Goal: Transaction & Acquisition: Book appointment/travel/reservation

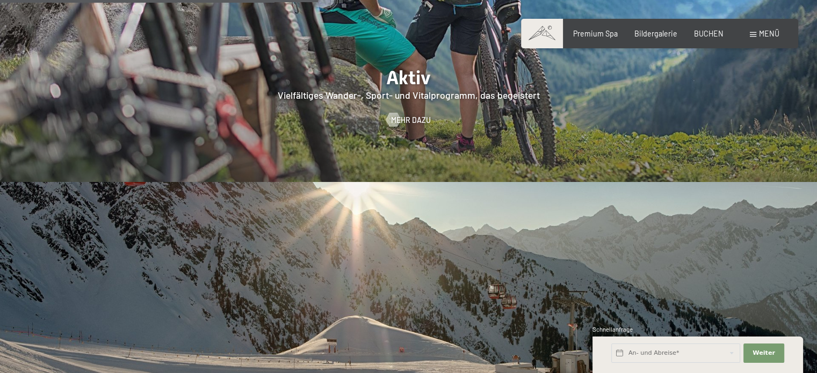
scroll to position [2098, 0]
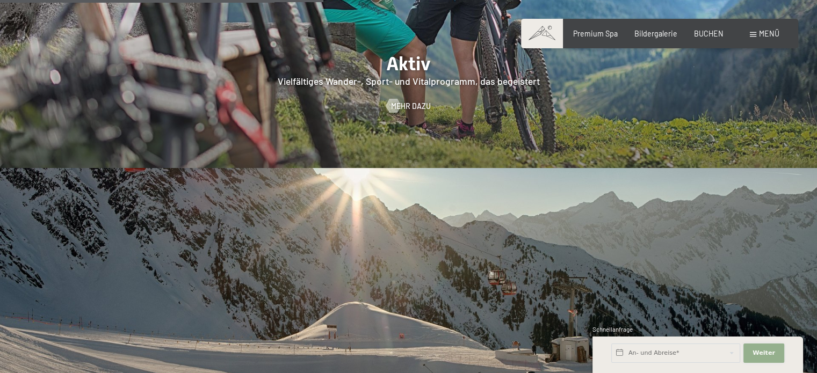
click at [765, 359] on button "Weiter Adressfelder ausblenden" at bounding box center [763, 353] width 41 height 19
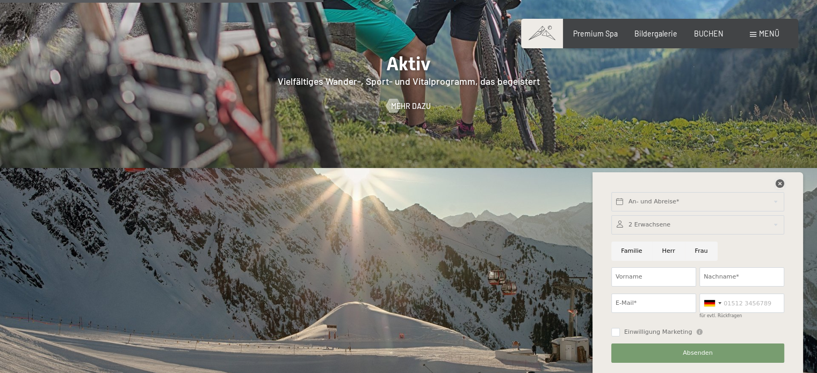
click at [781, 184] on icon at bounding box center [780, 183] width 9 height 9
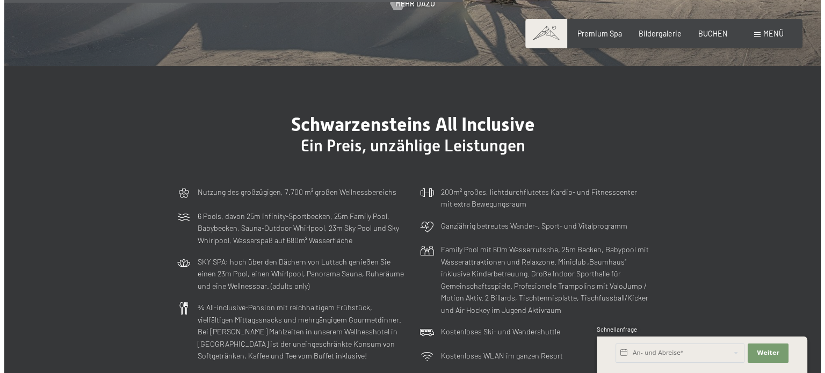
scroll to position [0, 0]
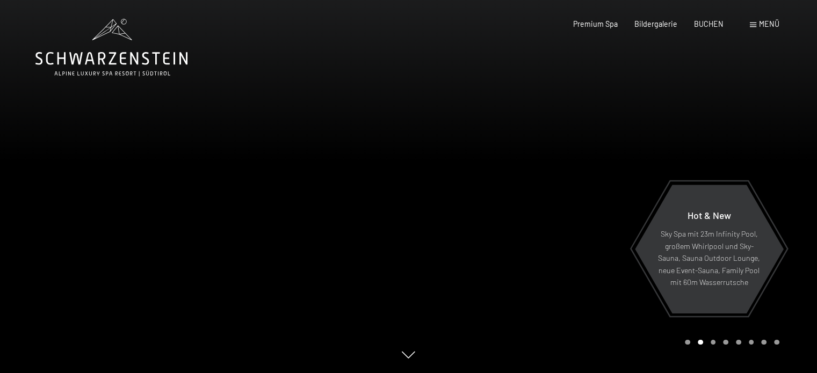
click at [756, 23] on span at bounding box center [753, 25] width 6 height 5
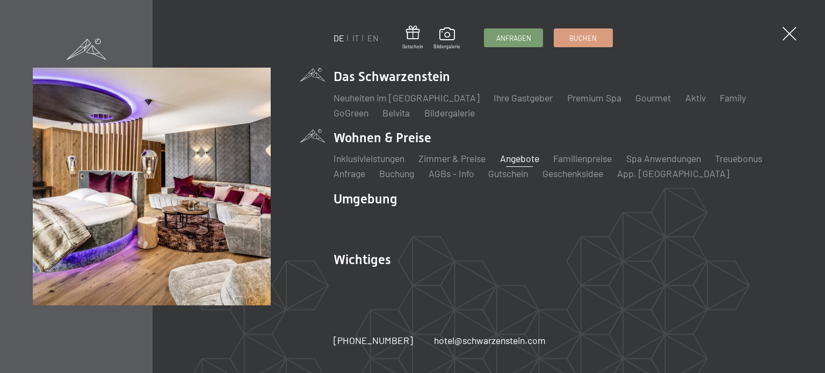
click at [537, 156] on link "Angebote" at bounding box center [519, 159] width 39 height 12
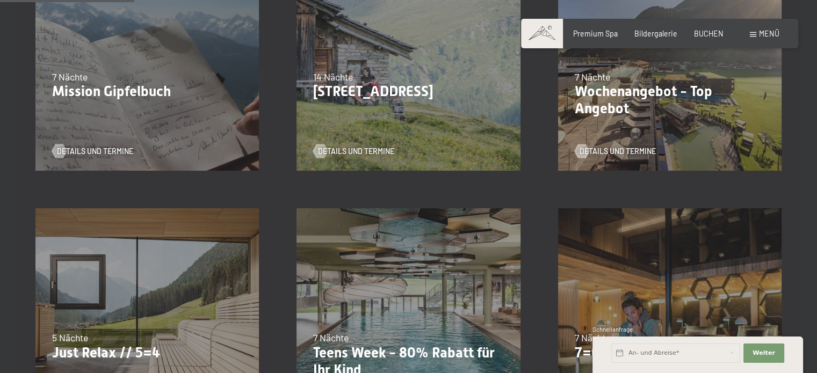
scroll to position [382, 0]
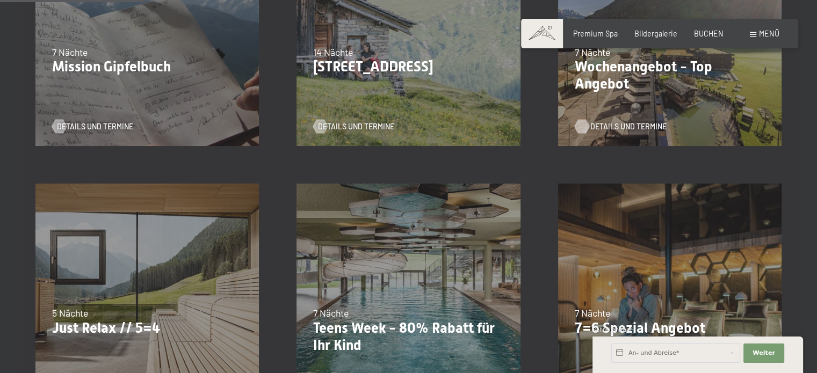
click at [606, 126] on span "Details und Termine" at bounding box center [628, 126] width 76 height 11
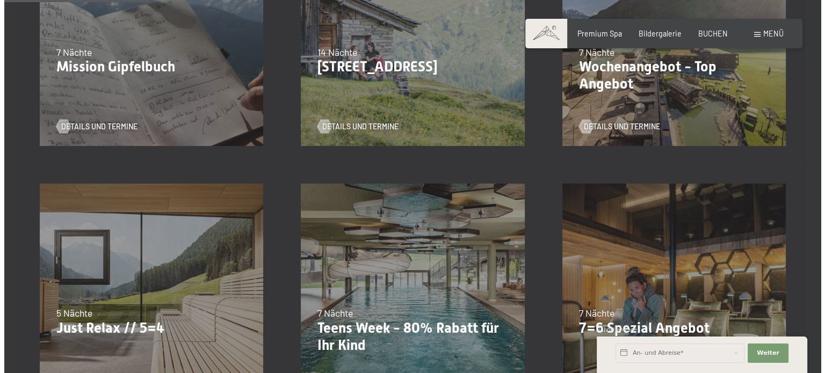
scroll to position [0, 0]
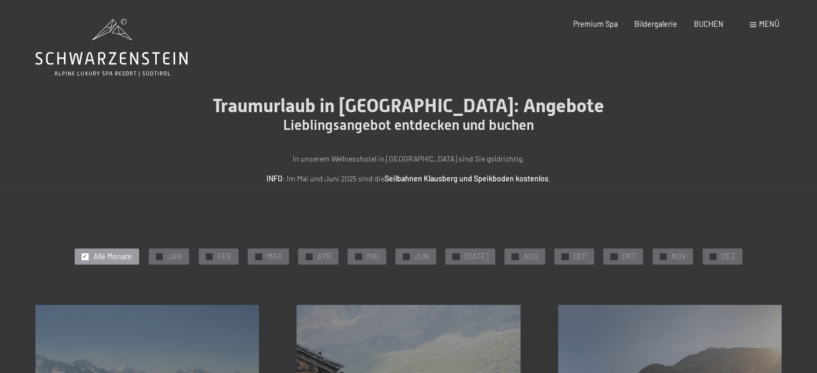
click at [758, 20] on div "Menü" at bounding box center [765, 24] width 30 height 11
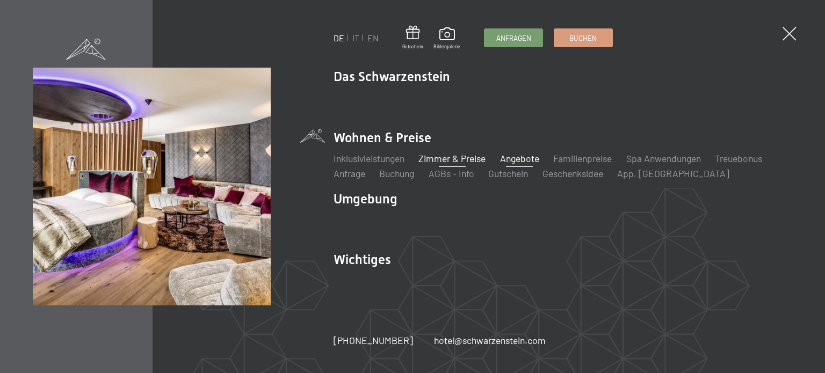
click at [458, 154] on link "Zimmer & Preise" at bounding box center [451, 159] width 67 height 12
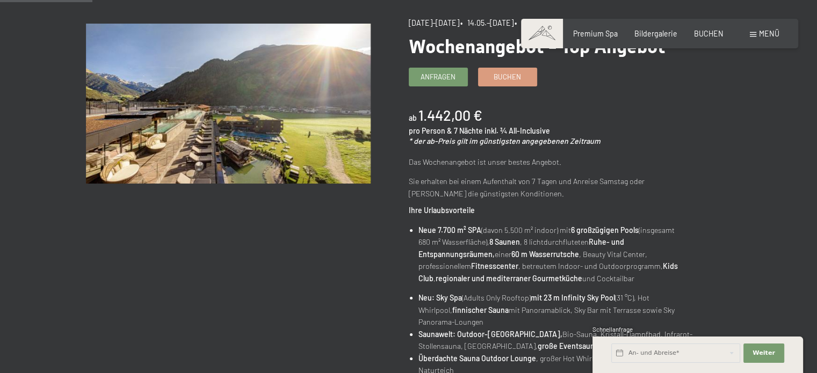
scroll to position [129, 0]
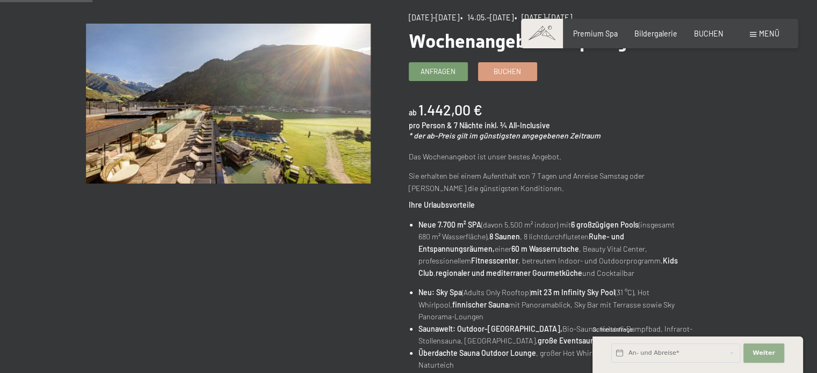
click at [770, 355] on span "Weiter" at bounding box center [764, 353] width 23 height 9
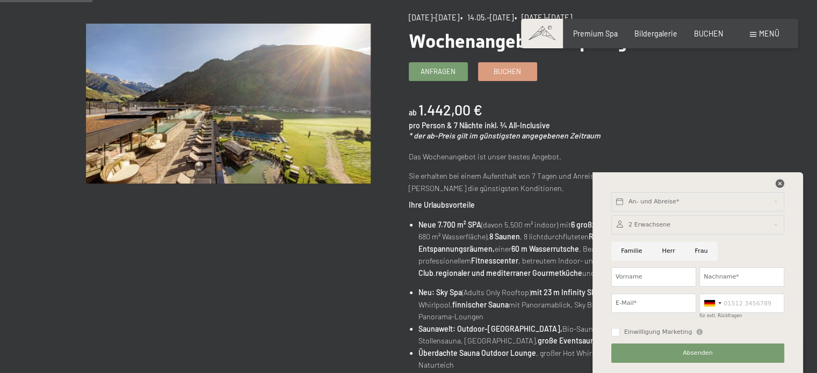
click at [778, 183] on icon at bounding box center [780, 183] width 9 height 9
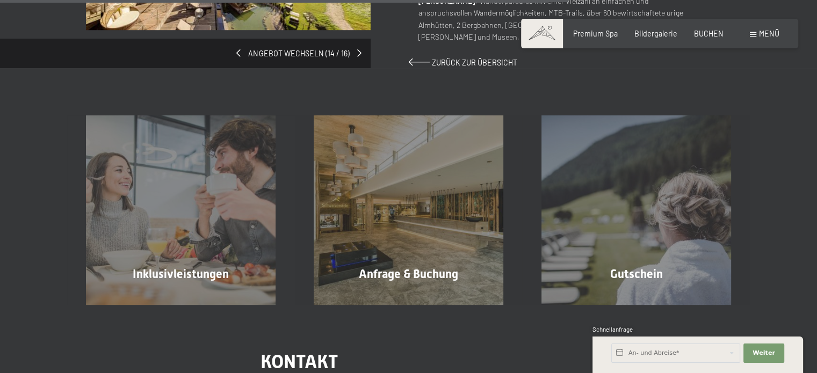
scroll to position [0, 0]
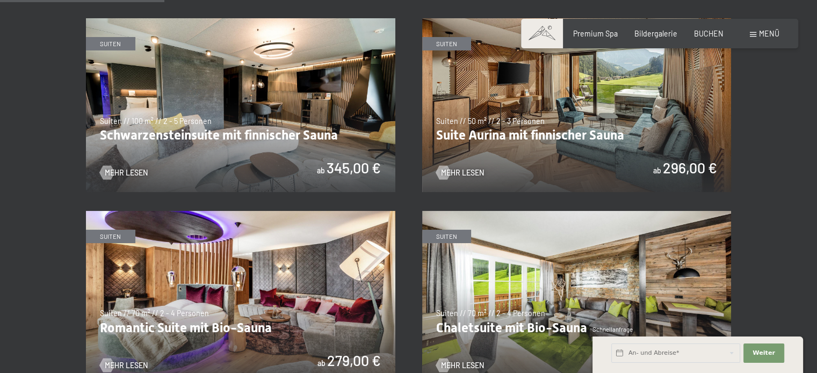
scroll to position [602, 0]
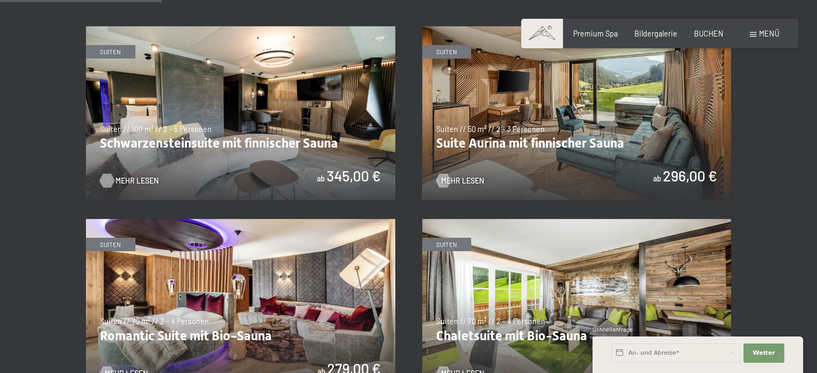
click at [127, 180] on span "Mehr Lesen" at bounding box center [136, 181] width 43 height 11
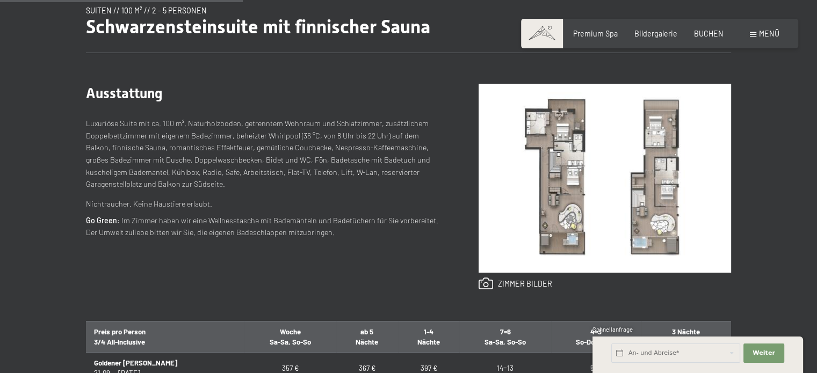
scroll to position [391, 0]
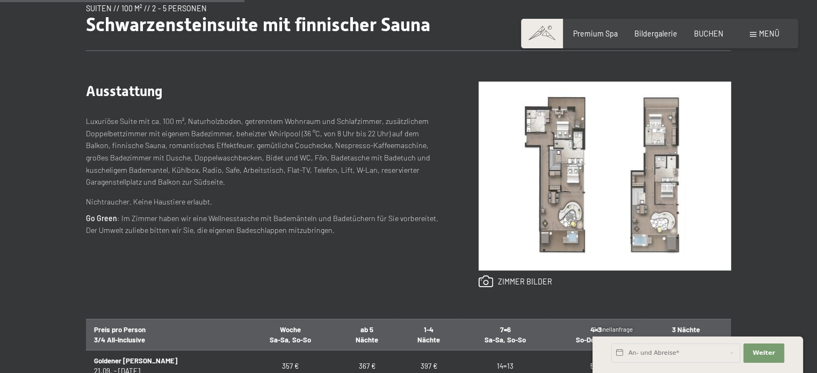
click at [563, 155] on img at bounding box center [605, 176] width 252 height 189
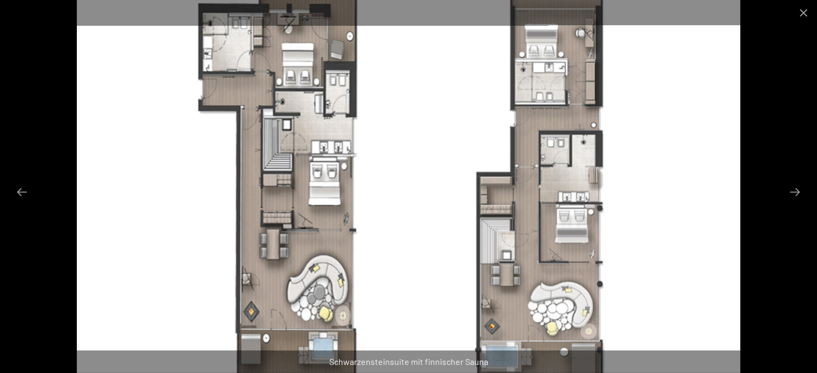
scroll to position [0, 0]
click at [804, 10] on button "Close gallery" at bounding box center [803, 12] width 27 height 25
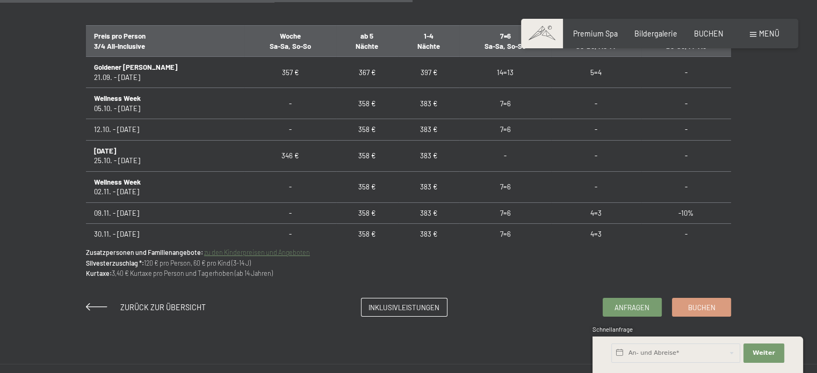
scroll to position [706, 0]
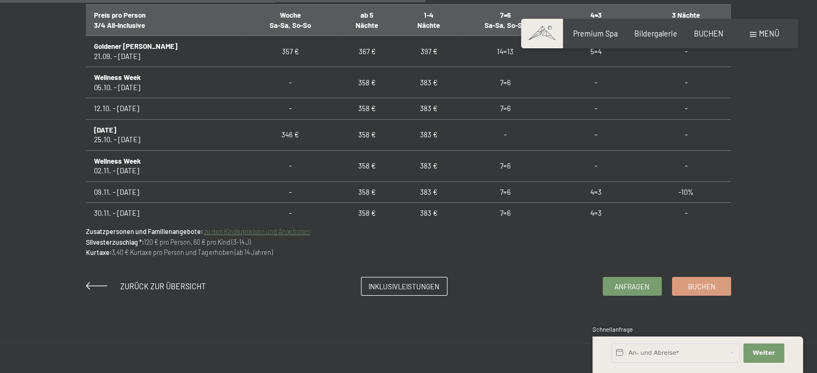
click at [293, 229] on link "zu den Kinderpreisen und Angeboten" at bounding box center [257, 232] width 106 height 8
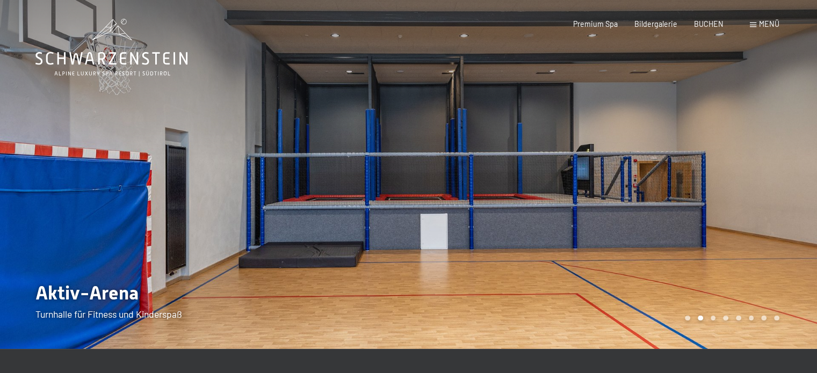
click at [760, 21] on span "Menü" at bounding box center [769, 23] width 20 height 9
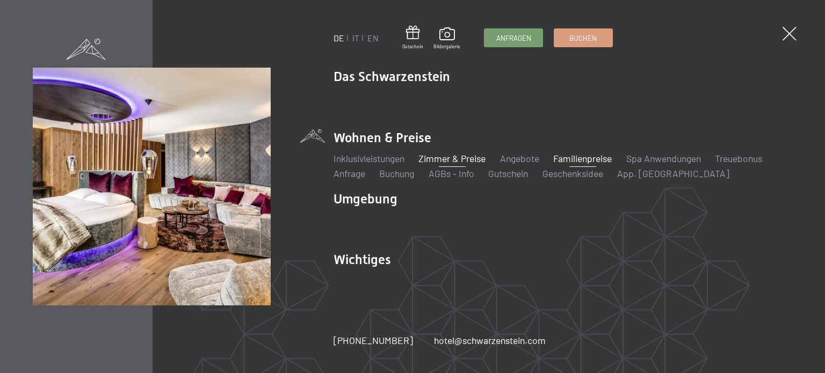
click at [475, 155] on link "Zimmer & Preise" at bounding box center [451, 159] width 67 height 12
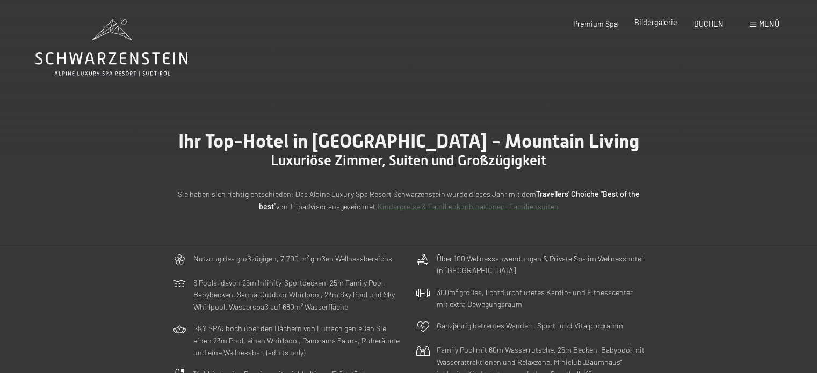
click at [667, 26] on span "Bildergalerie" at bounding box center [655, 22] width 43 height 9
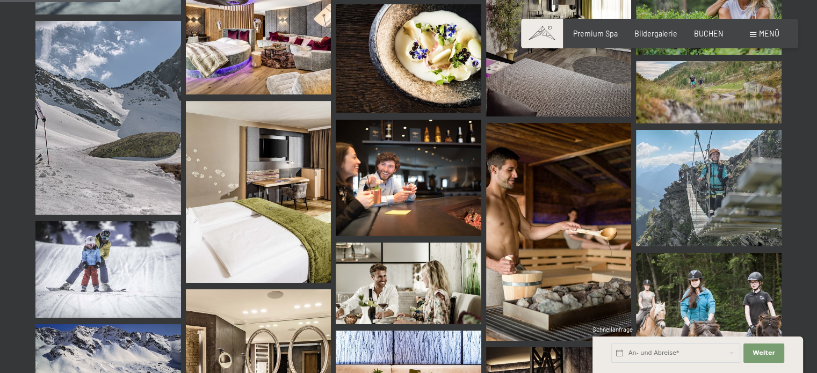
scroll to position [1673, 0]
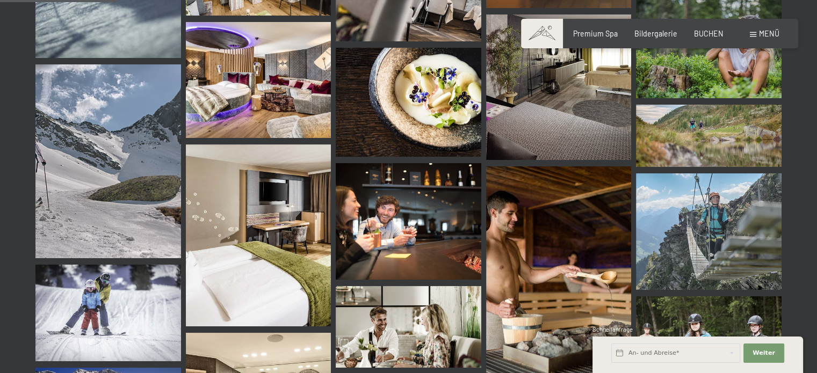
click at [713, 204] on img at bounding box center [709, 231] width 146 height 116
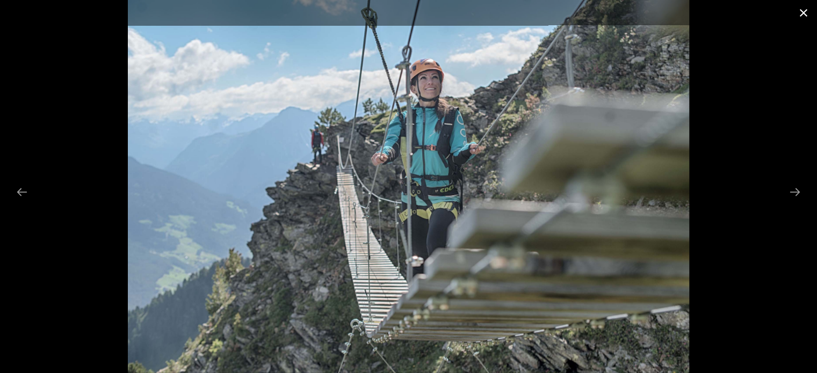
click at [806, 12] on button "Close gallery" at bounding box center [803, 12] width 27 height 25
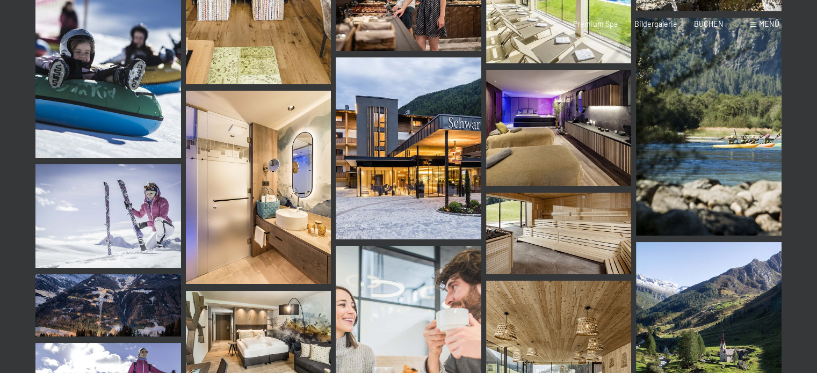
scroll to position [0, 0]
